Goal: Transaction & Acquisition: Subscribe to service/newsletter

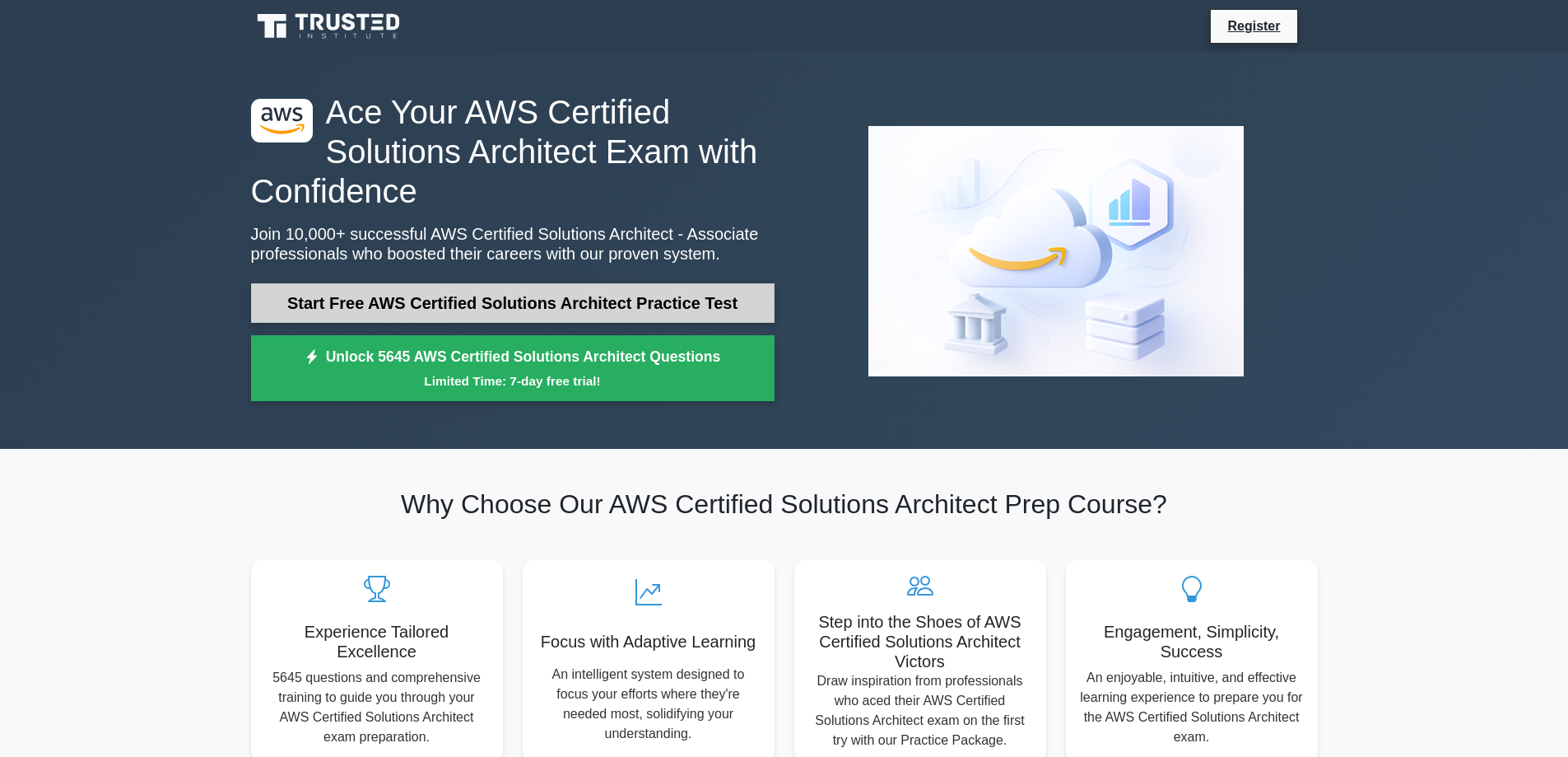
click at [386, 293] on link "Start Free AWS Certified Solutions Architect Practice Test" at bounding box center [513, 303] width 524 height 39
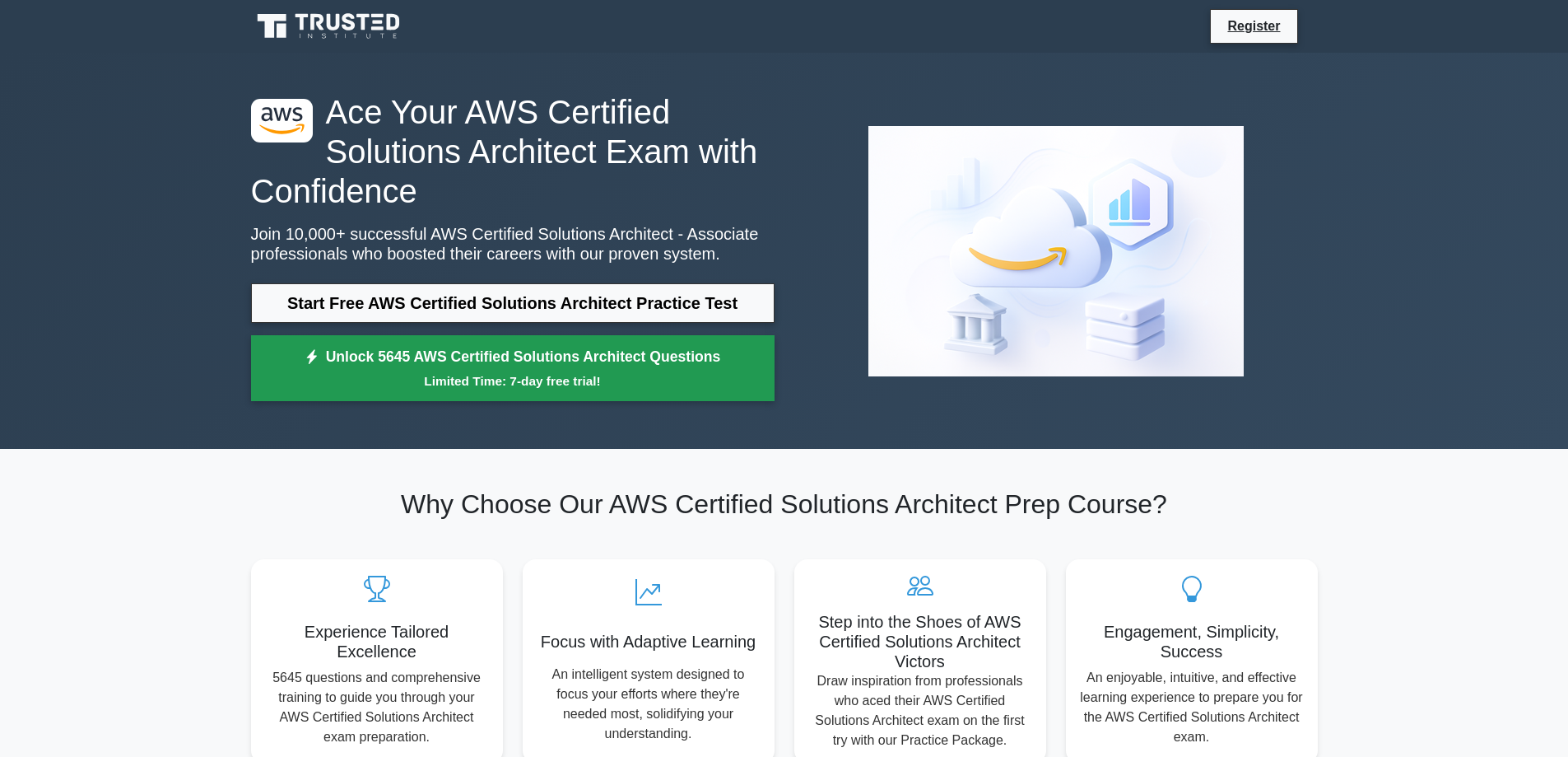
click at [509, 364] on link "Unlock 5645 AWS Certified Solutions Architect Questions Limited Time: 7-day fre…" at bounding box center [513, 368] width 524 height 66
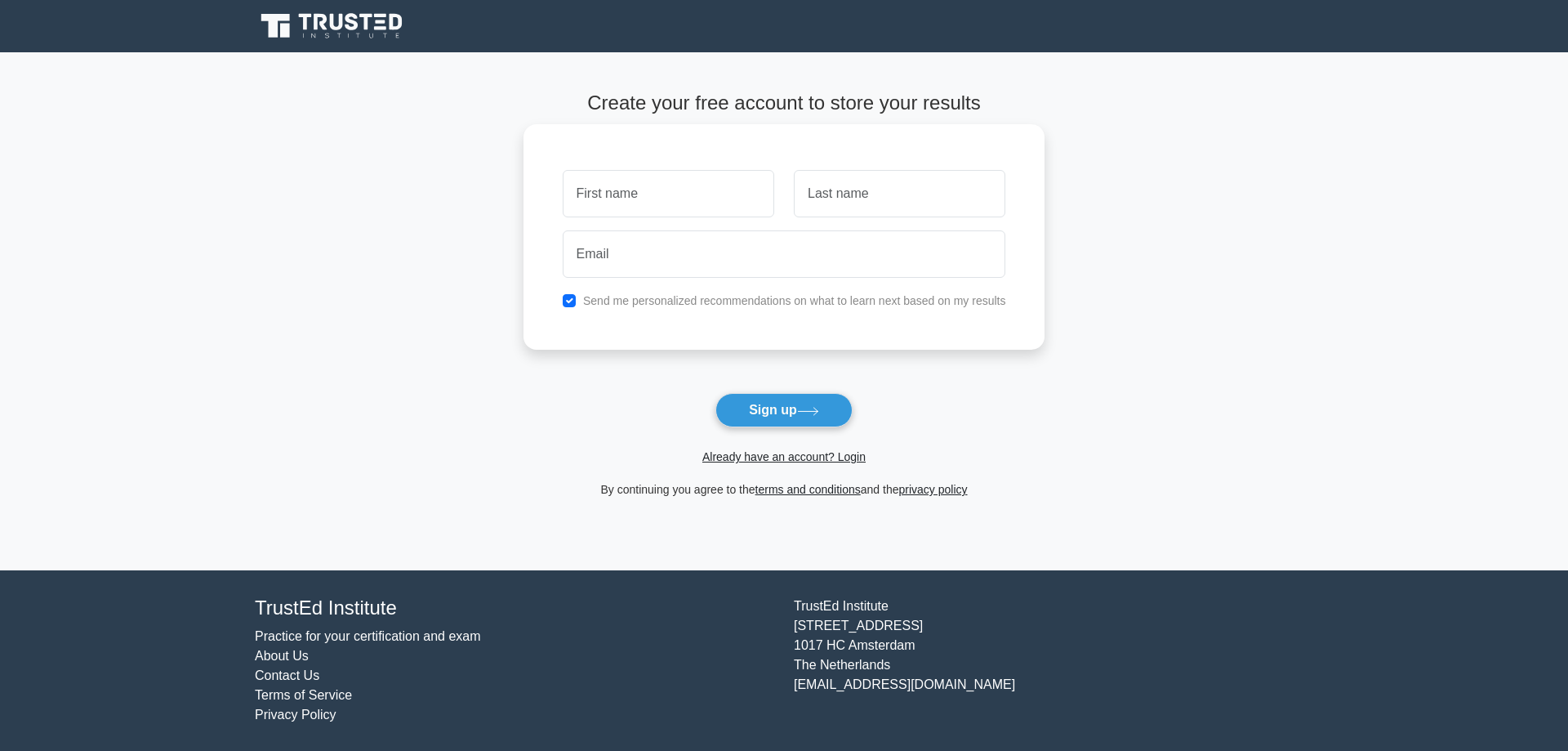
click at [681, 195] on input "text" at bounding box center [668, 193] width 211 height 47
type input "warship"
click at [831, 200] on input "text" at bounding box center [900, 193] width 211 height 47
type input "|"
click at [788, 264] on input "email" at bounding box center [784, 254] width 443 height 47
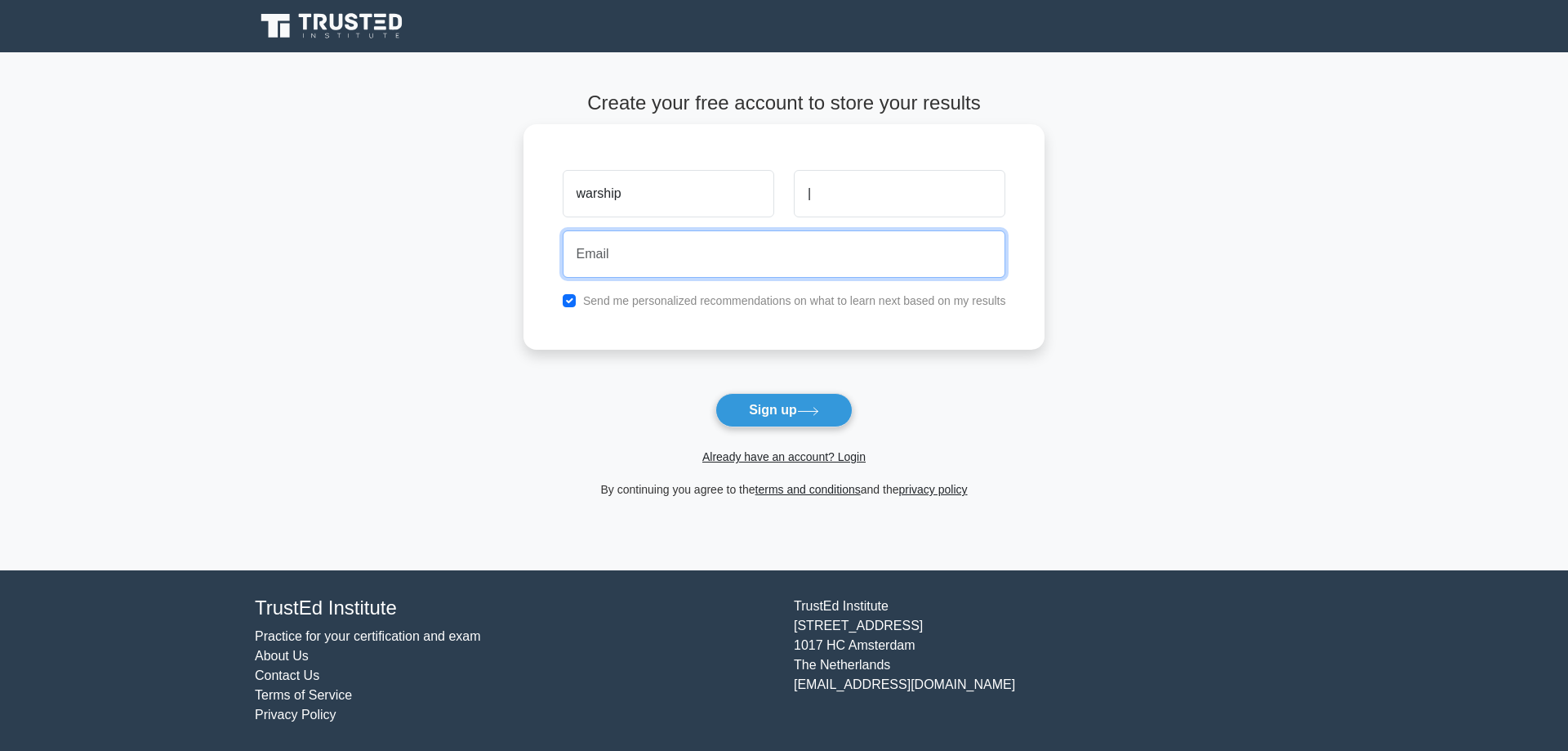
type input "vvallabh@gitam.in"
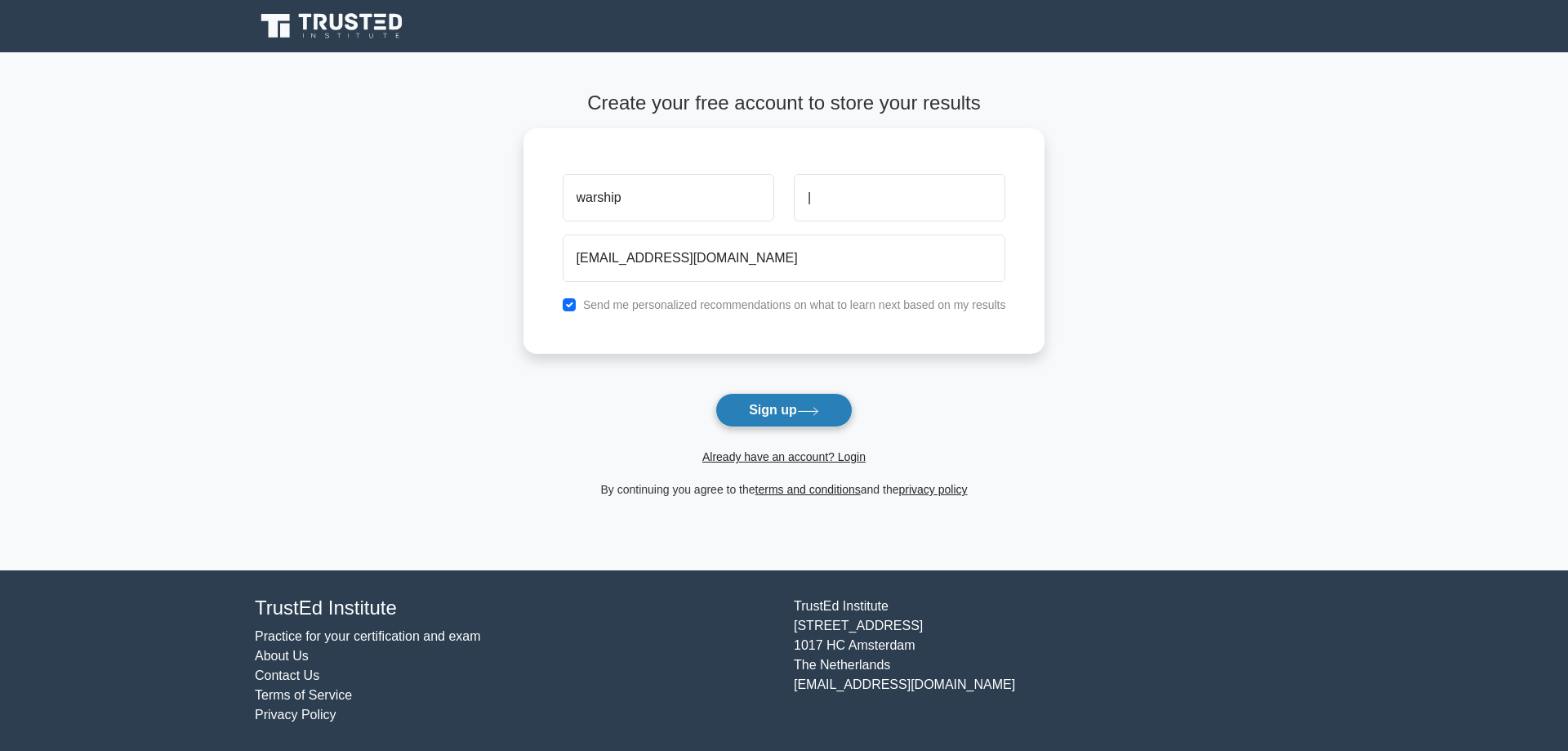
click at [782, 417] on button "Sign up" at bounding box center [783, 409] width 137 height 34
